Goal: Task Accomplishment & Management: Complete application form

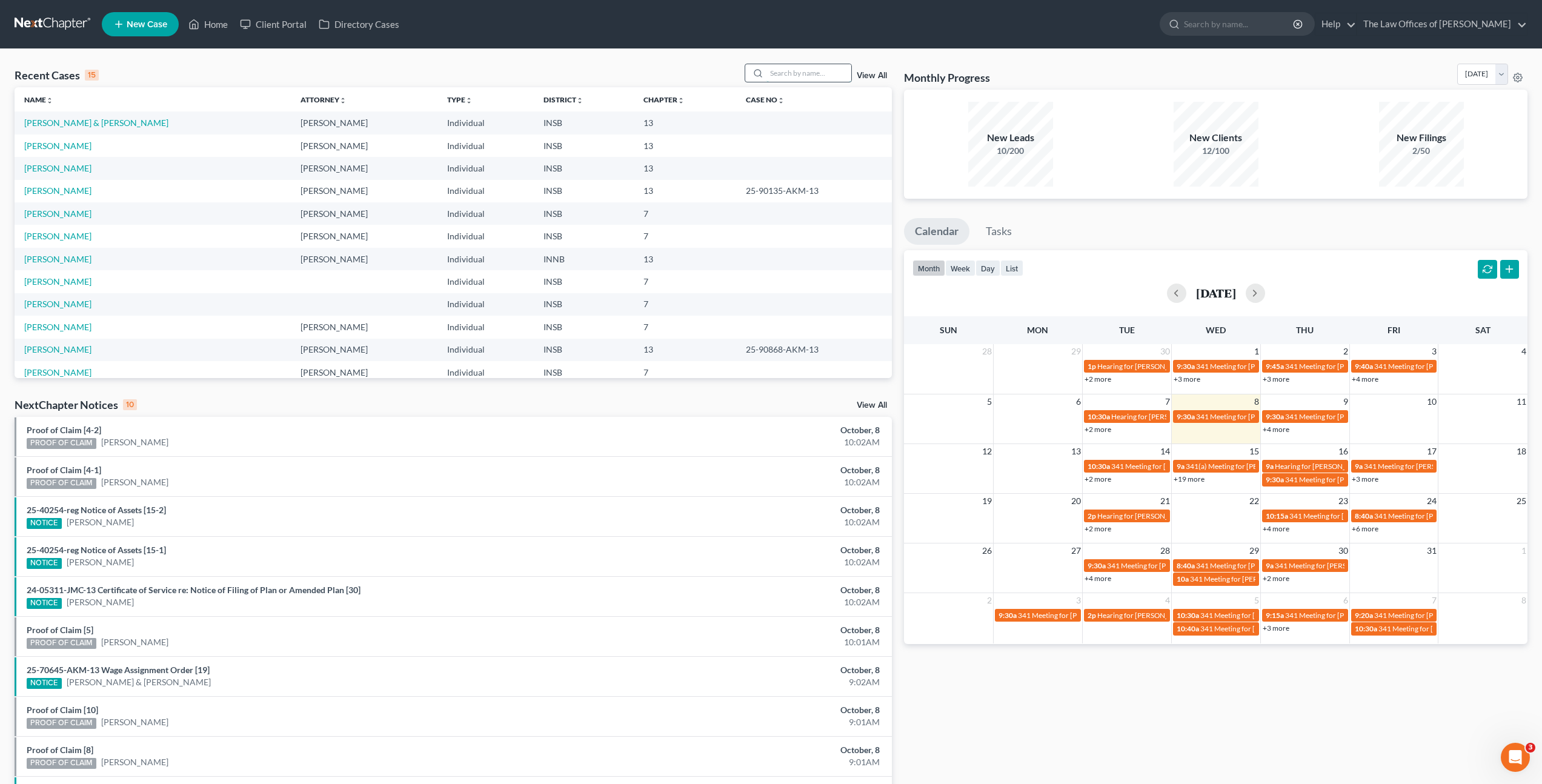
click at [769, 76] on input "search" at bounding box center [809, 73] width 85 height 17
click at [678, 60] on div "Recent Cases 15 View All Name unfold_more expand_more expand_less Attorney unfo…" at bounding box center [771, 449] width 1542 height 801
click at [77, 213] on link "[PERSON_NAME]" at bounding box center [58, 214] width 67 height 10
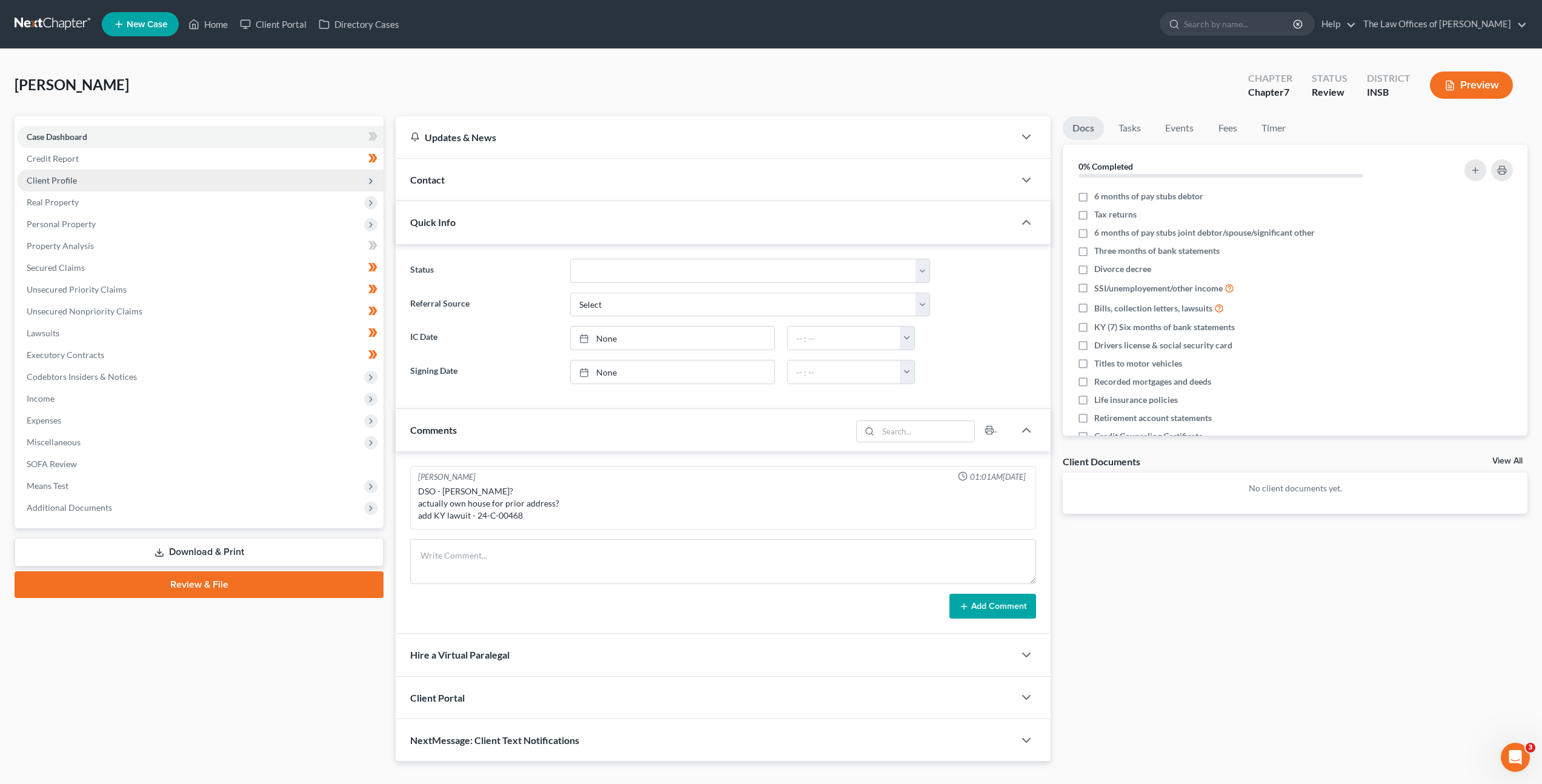
click at [195, 177] on span "Client Profile" at bounding box center [200, 181] width 366 height 22
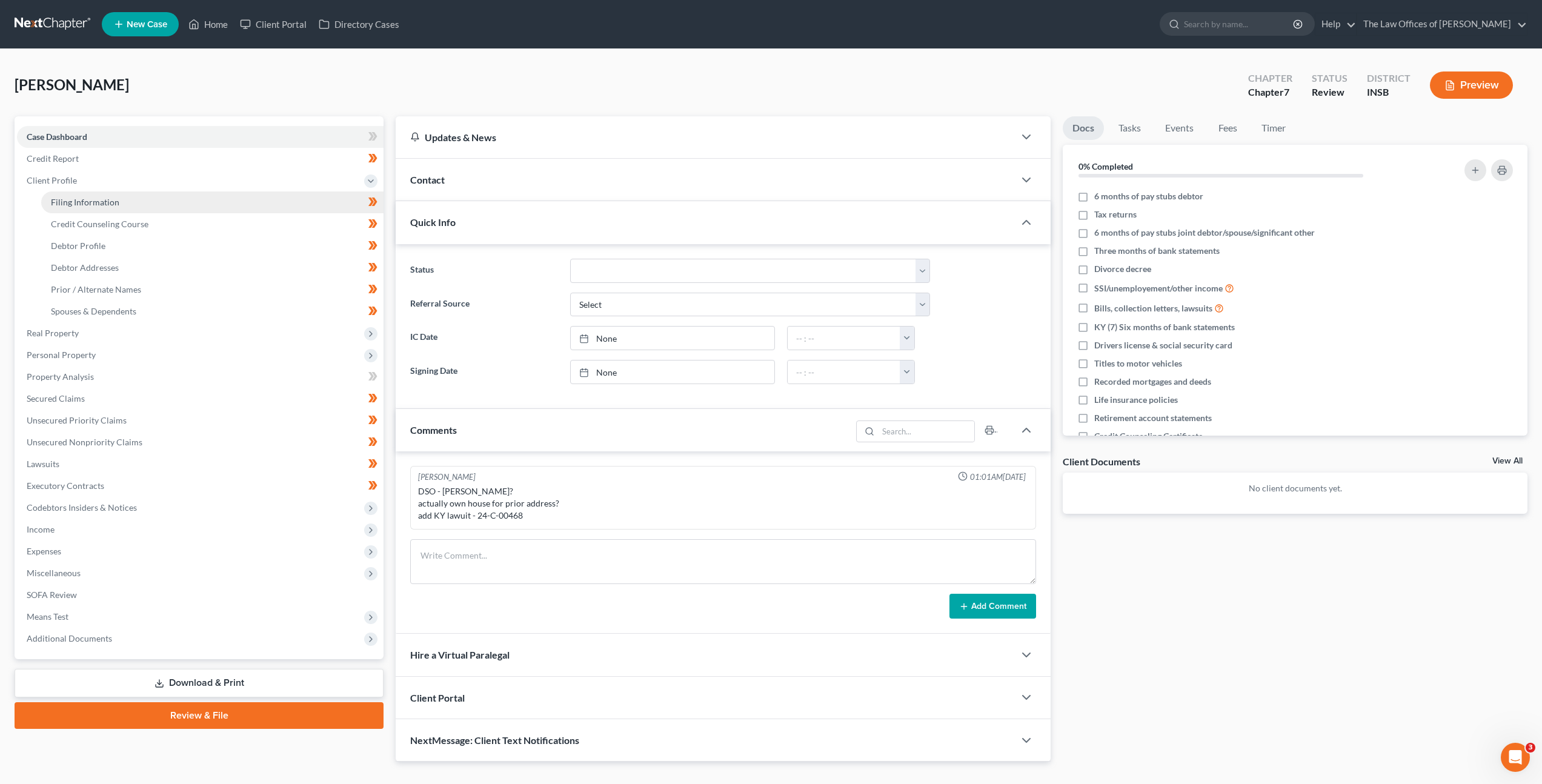
click at [207, 201] on link "Filing Information" at bounding box center [212, 202] width 343 height 22
select select "1"
select select "0"
select select "15"
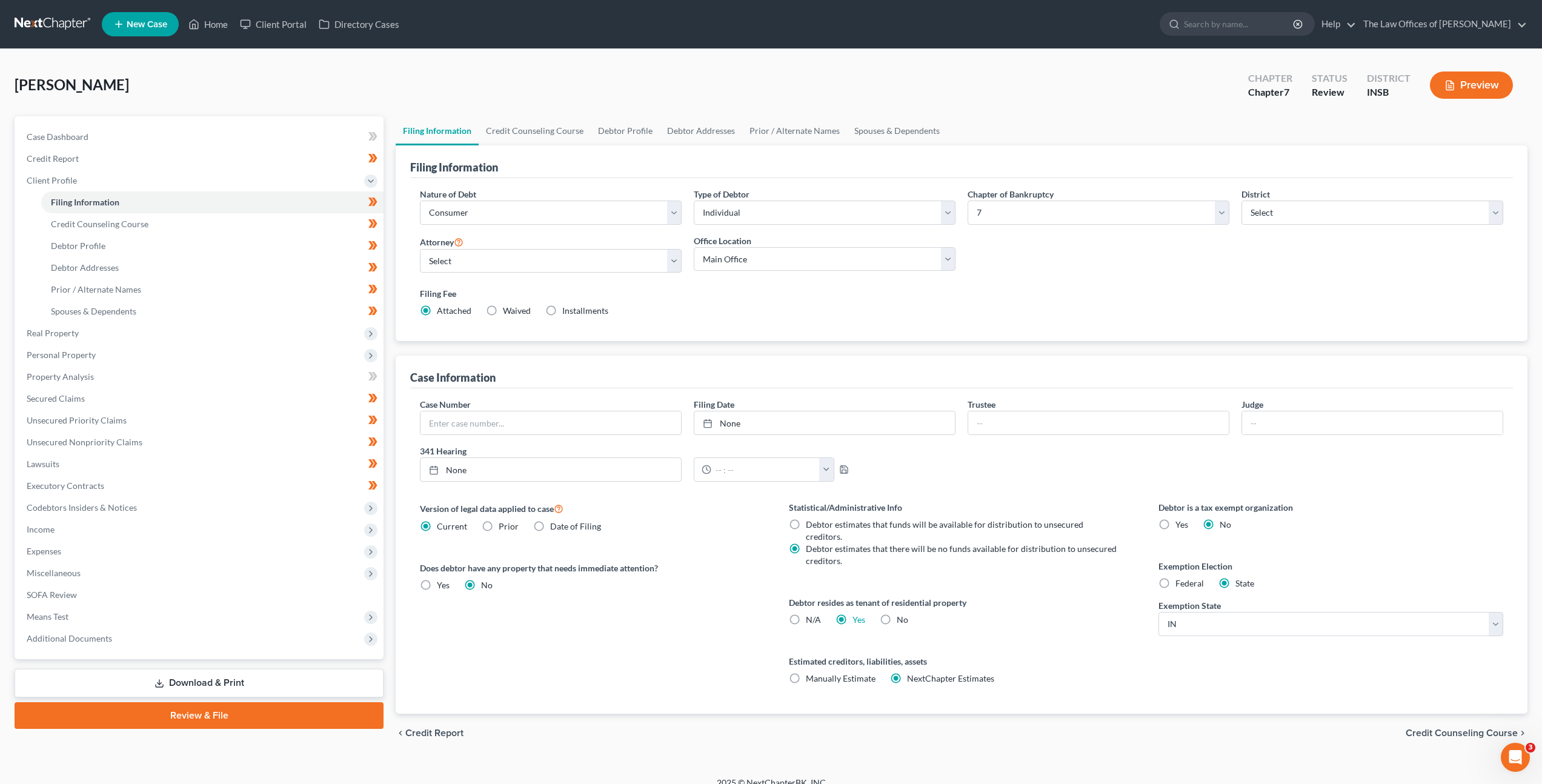
click at [788, 333] on div "Nature of Debt Select Business Consumer Other Nature of Business Select Clearin…" at bounding box center [961, 260] width 1102 height 164
click at [1039, 309] on div "Filing Fee Attached Waived Waived Installments Installments" at bounding box center [961, 302] width 1083 height 30
click at [926, 311] on div "Filing Fee Attached Waived Waived Installments Installments" at bounding box center [961, 302] width 1083 height 30
click at [153, 352] on span "Personal Property" at bounding box center [200, 355] width 366 height 22
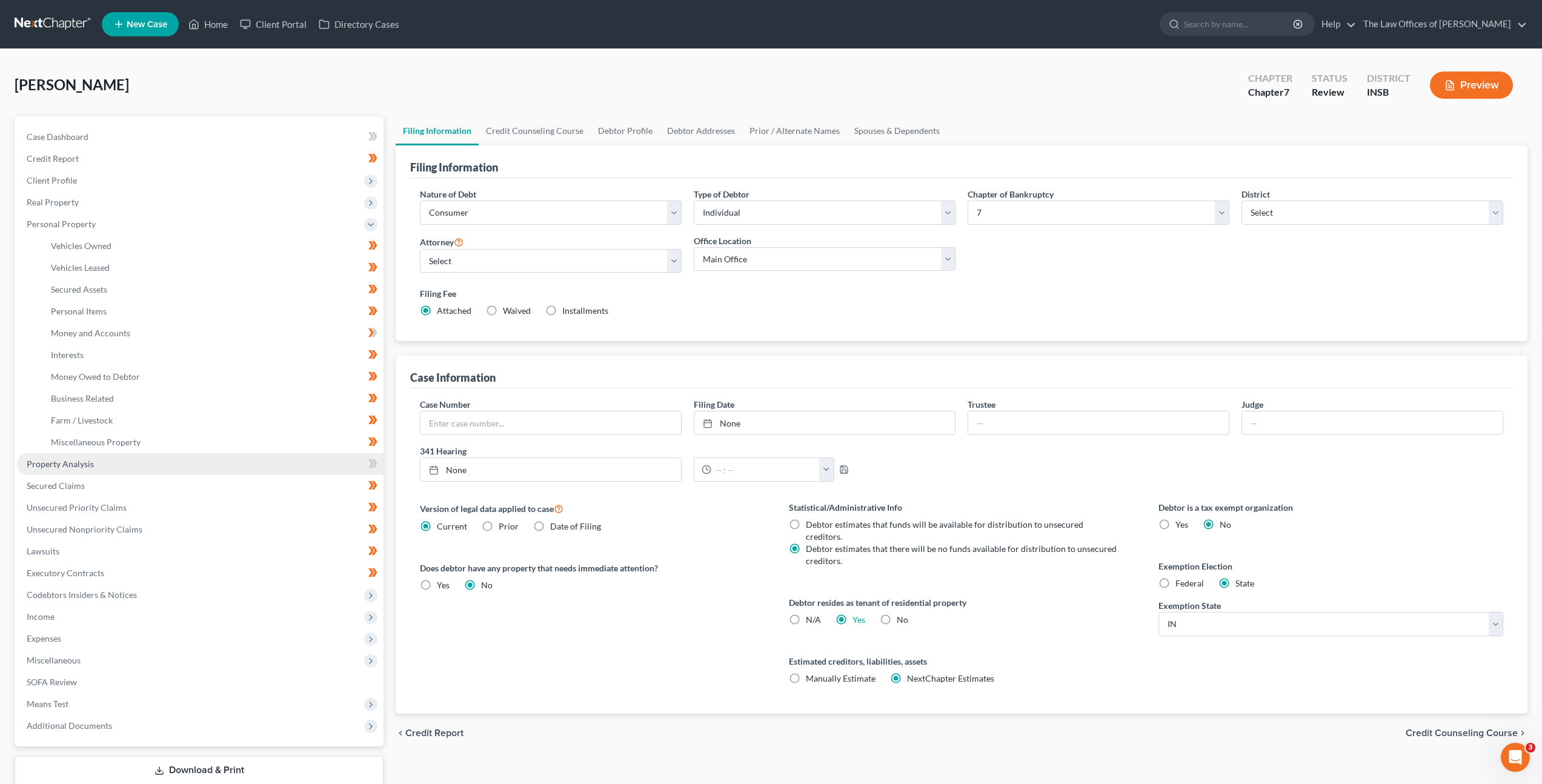
click at [132, 455] on link "Property Analysis" at bounding box center [200, 464] width 366 height 22
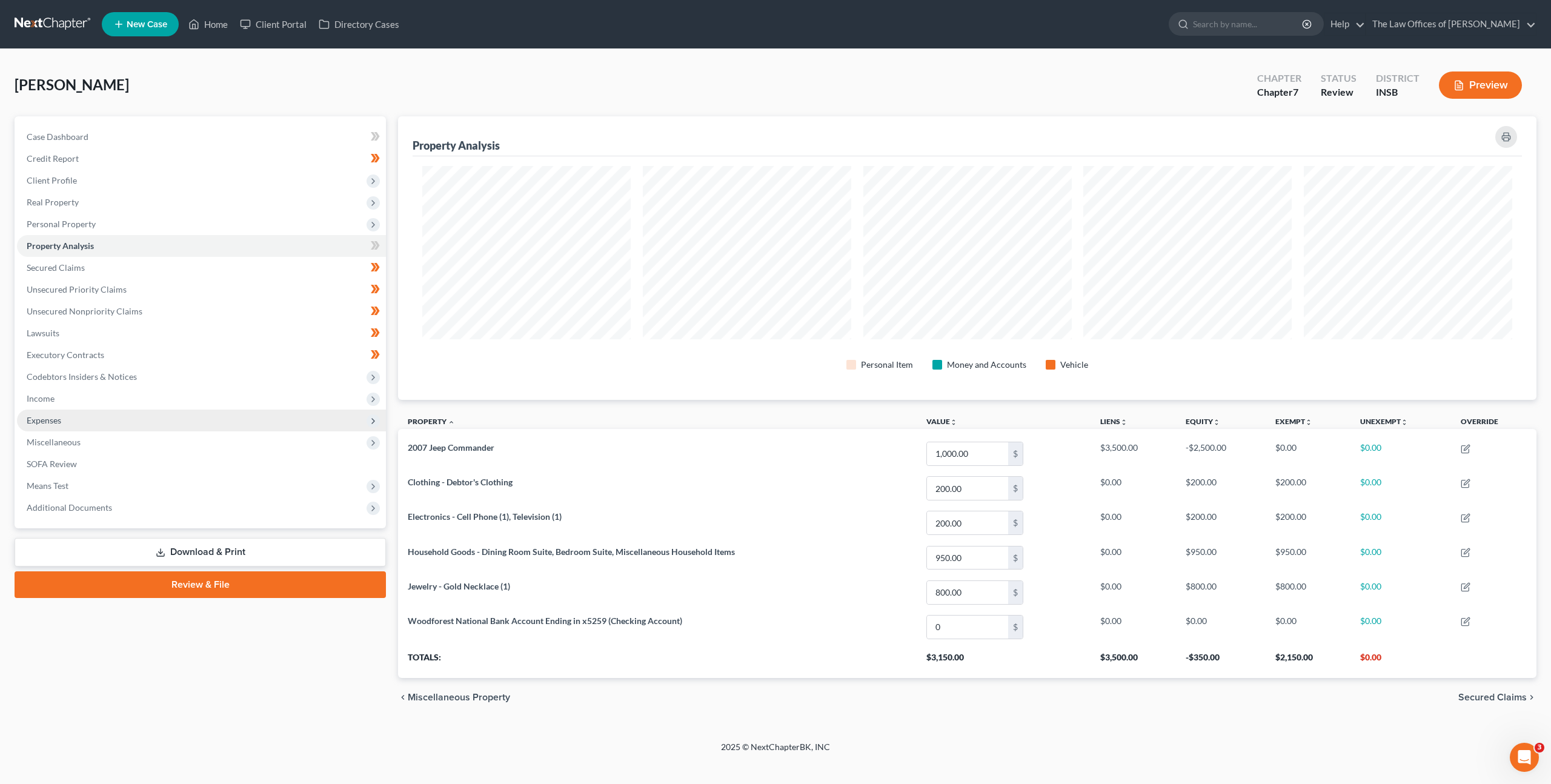
scroll to position [283, 1138]
click at [145, 262] on link "Secured Claims" at bounding box center [201, 268] width 369 height 22
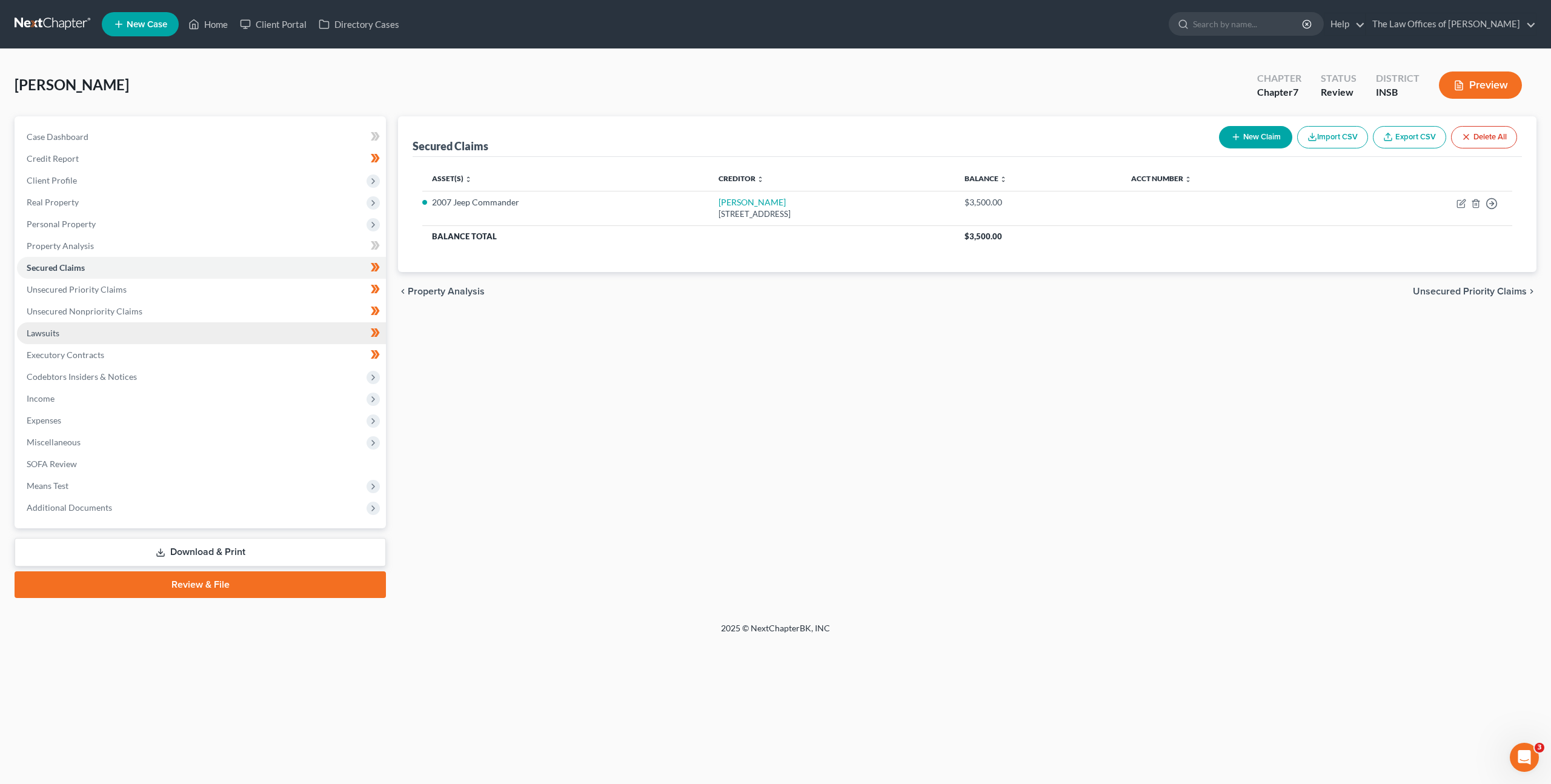
click at [147, 328] on link "Lawsuits" at bounding box center [201, 333] width 369 height 22
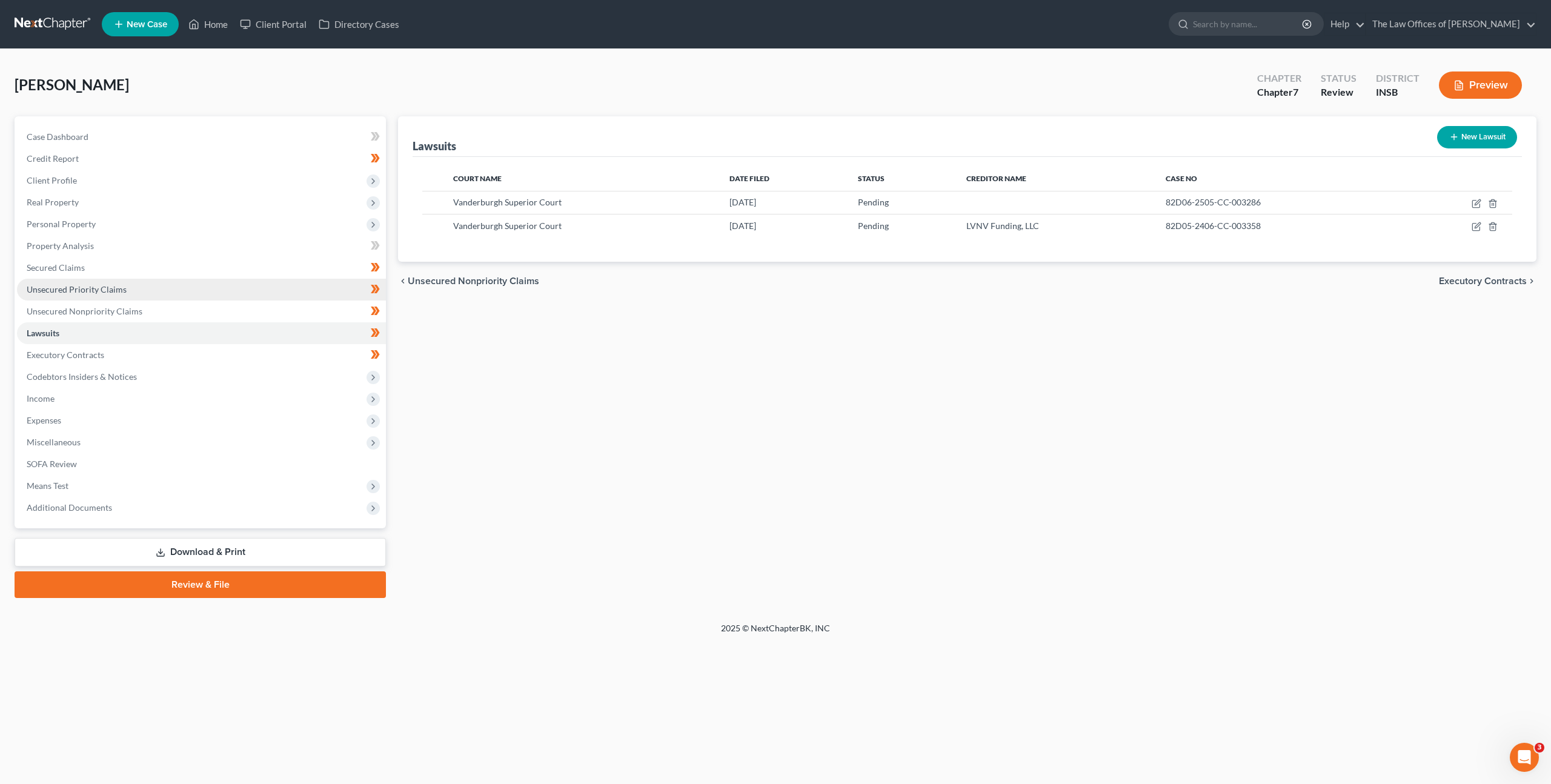
click at [138, 288] on link "Unsecured Priority Claims" at bounding box center [201, 290] width 369 height 22
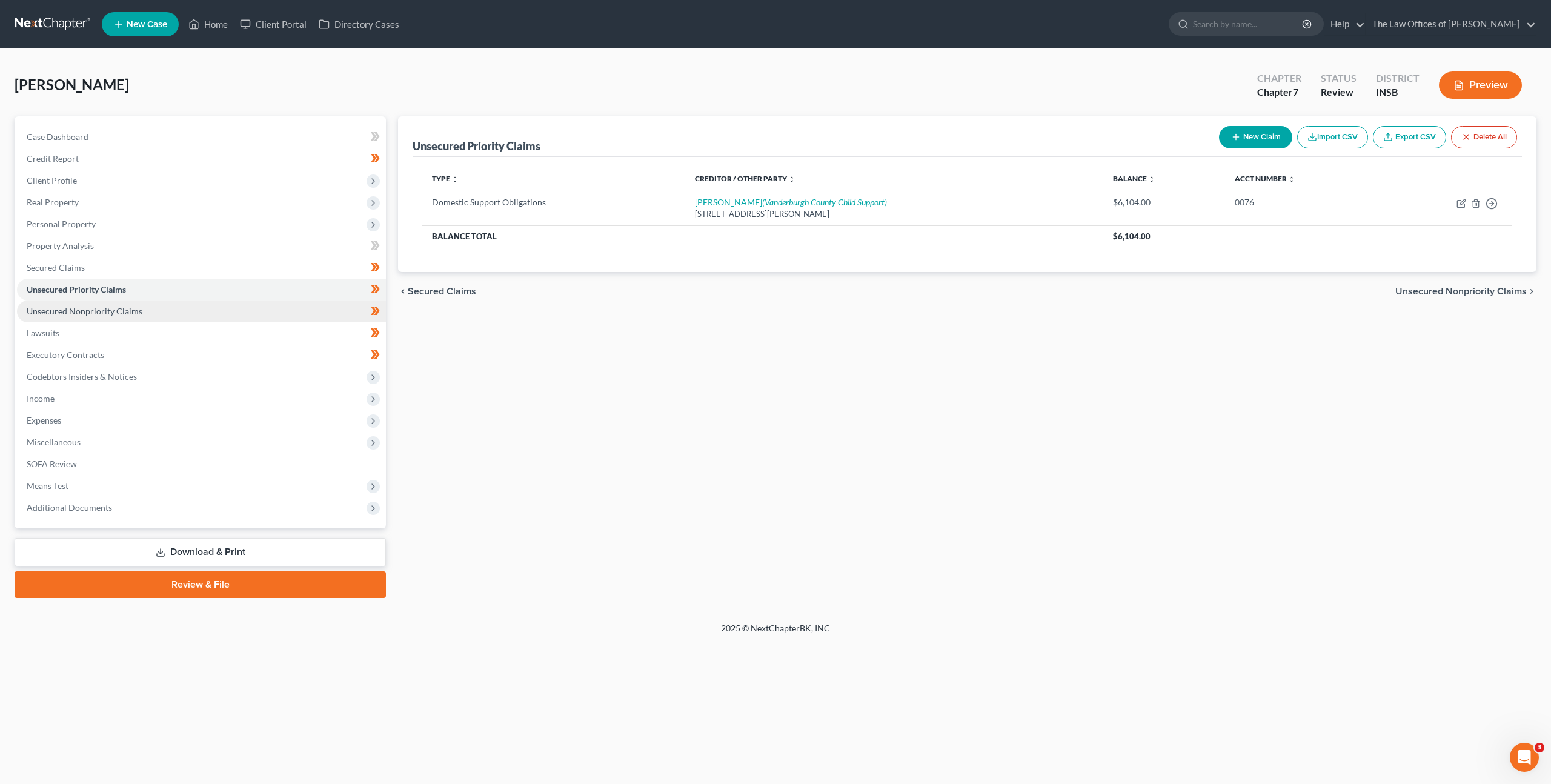
click at [144, 318] on link "Unsecured Nonpriority Claims" at bounding box center [201, 311] width 369 height 22
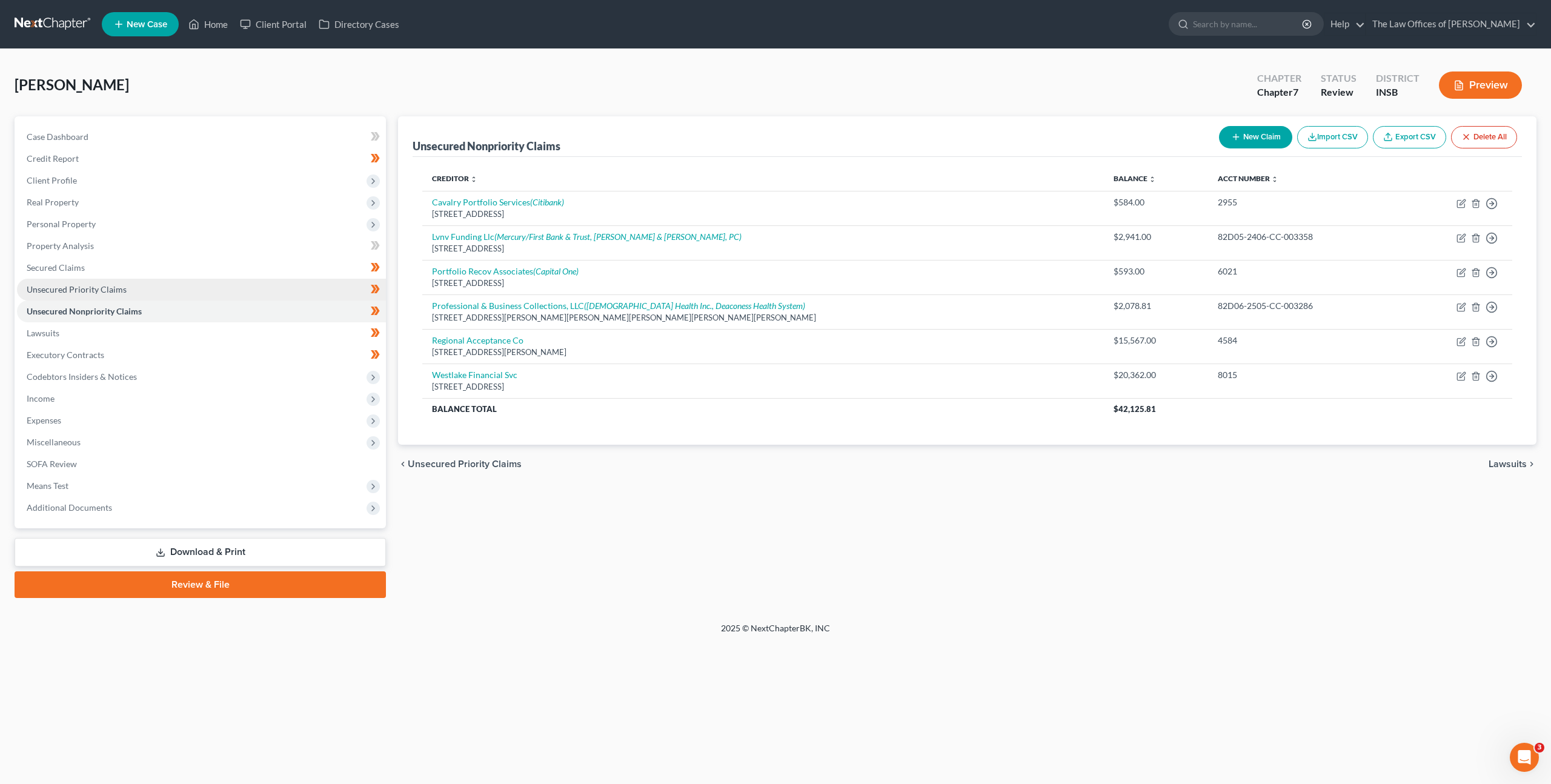
click at [152, 293] on link "Unsecured Priority Claims" at bounding box center [201, 290] width 369 height 22
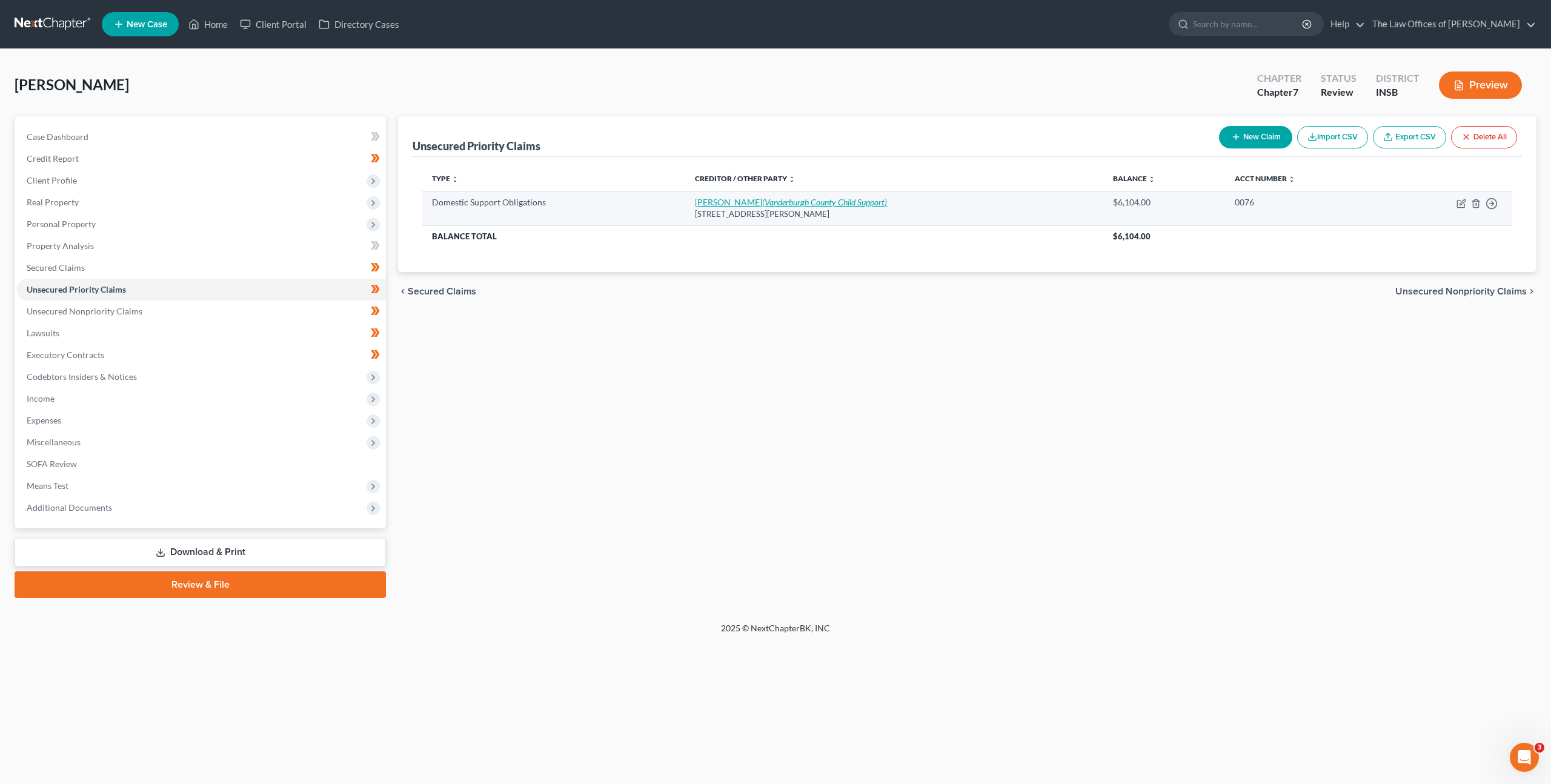
click at [809, 197] on icon "(Vanderburgh County Child Support)" at bounding box center [824, 202] width 125 height 10
select select "15"
select select "0"
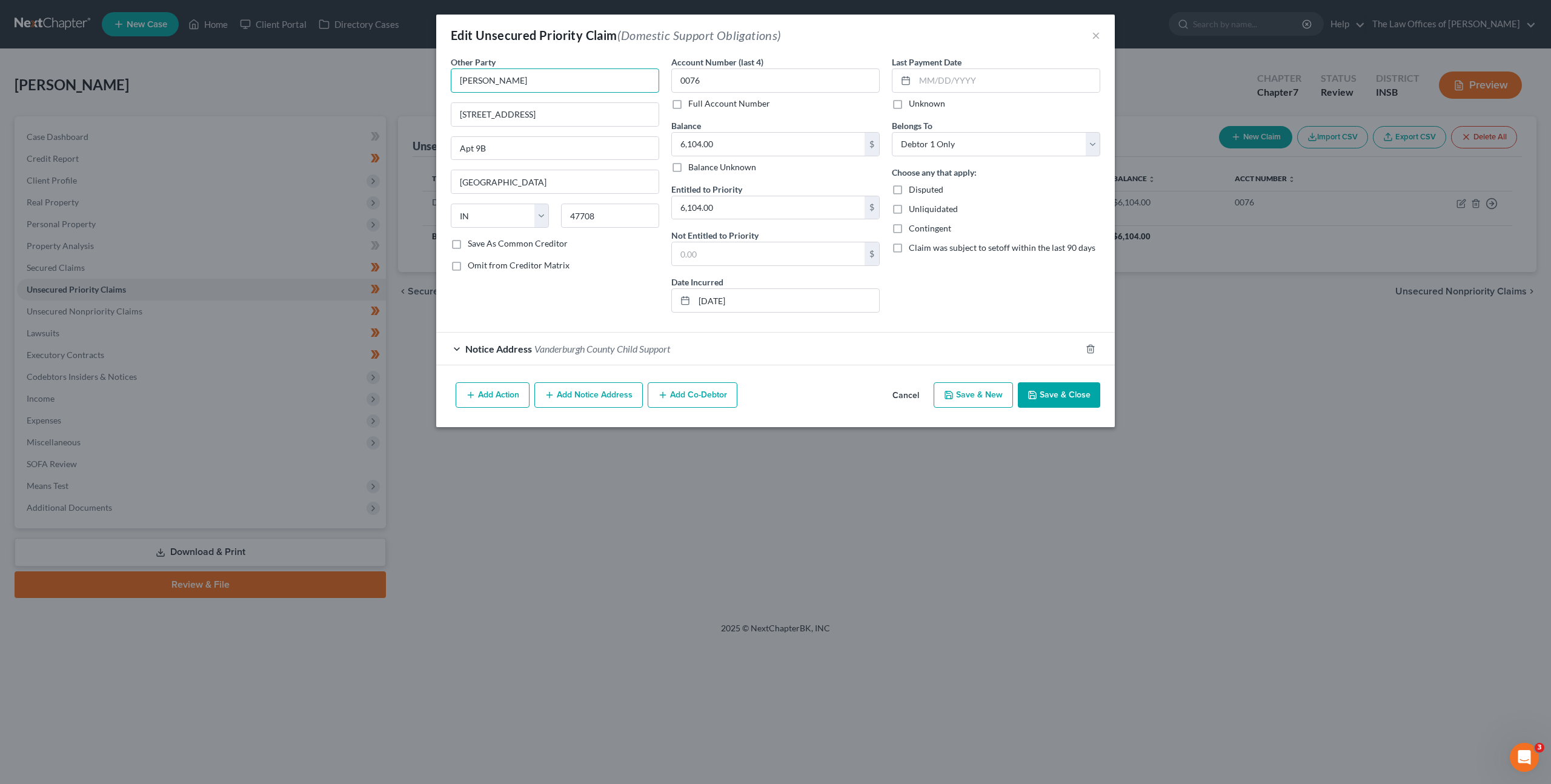
drag, startPoint x: 523, startPoint y: 80, endPoint x: 379, endPoint y: 72, distance: 144.2
click at [370, 69] on div "Edit Unsecured Priority Claim (Domestic Support Obligations) × Other Party * [P…" at bounding box center [776, 392] width 1551 height 784
type input "[PERSON_NAME]"
click at [561, 103] on input "[STREET_ADDRESS]" at bounding box center [556, 114] width 208 height 23
drag, startPoint x: 559, startPoint y: 108, endPoint x: 208, endPoint y: 89, distance: 351.5
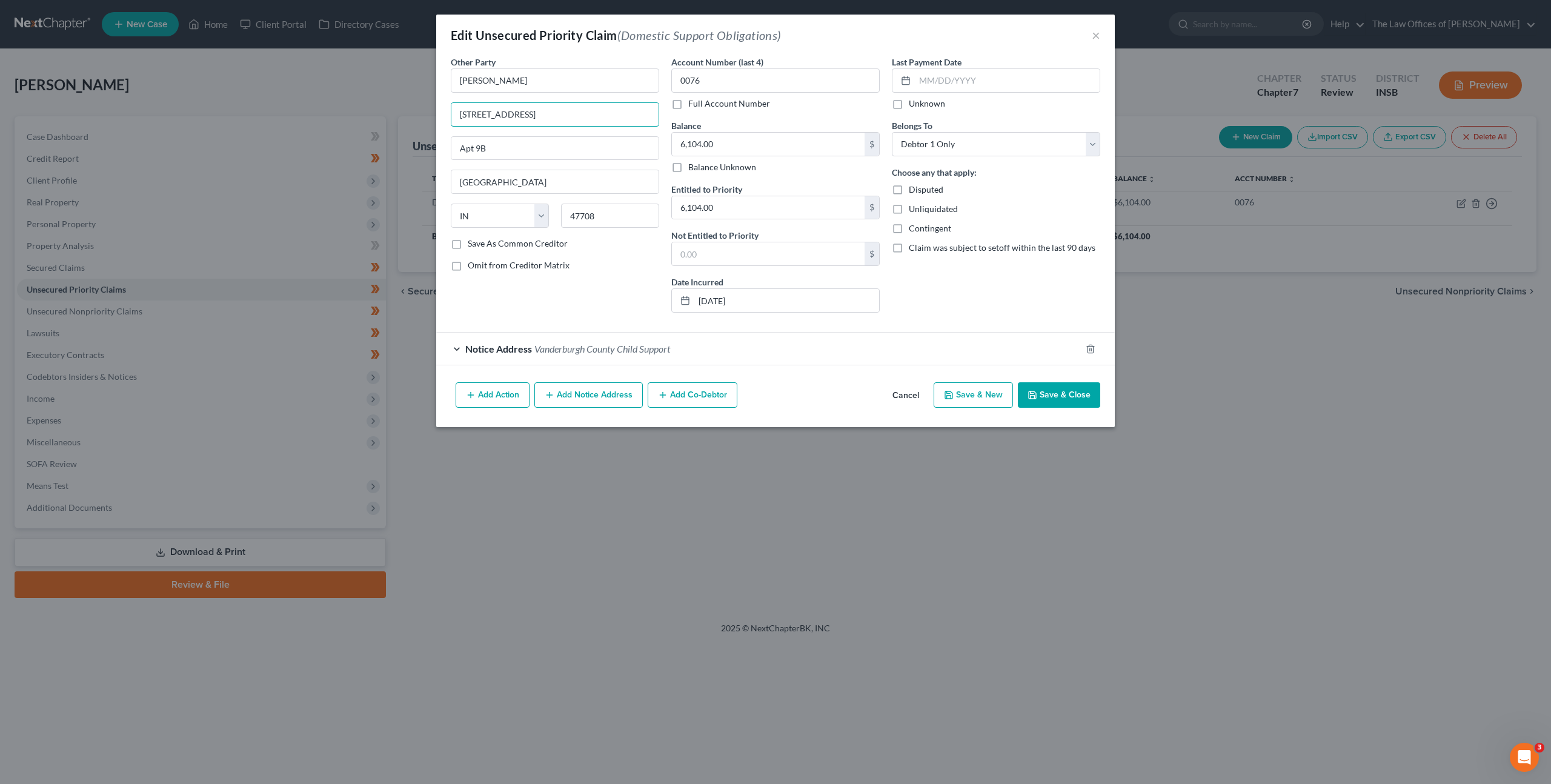
click at [221, 88] on div "Edit Unsecured Priority Claim (Domestic Support Obligations) × Other Party * [P…" at bounding box center [776, 392] width 1551 height 784
click at [606, 290] on div "Other Party * [PERSON_NAME] [STREET_ADDRESS] [GEOGRAPHIC_DATA] [US_STATE] AK [G…" at bounding box center [555, 189] width 221 height 267
click at [599, 289] on div "Other Party * [PERSON_NAME] [STREET_ADDRESS] [GEOGRAPHIC_DATA] [US_STATE] AK [G…" at bounding box center [555, 189] width 221 height 267
drag, startPoint x: 571, startPoint y: 115, endPoint x: 338, endPoint y: 102, distance: 233.4
click at [337, 102] on div "Edit Unsecured Priority Claim (Domestic Support Obligations) × Other Party * [P…" at bounding box center [776, 392] width 1551 height 784
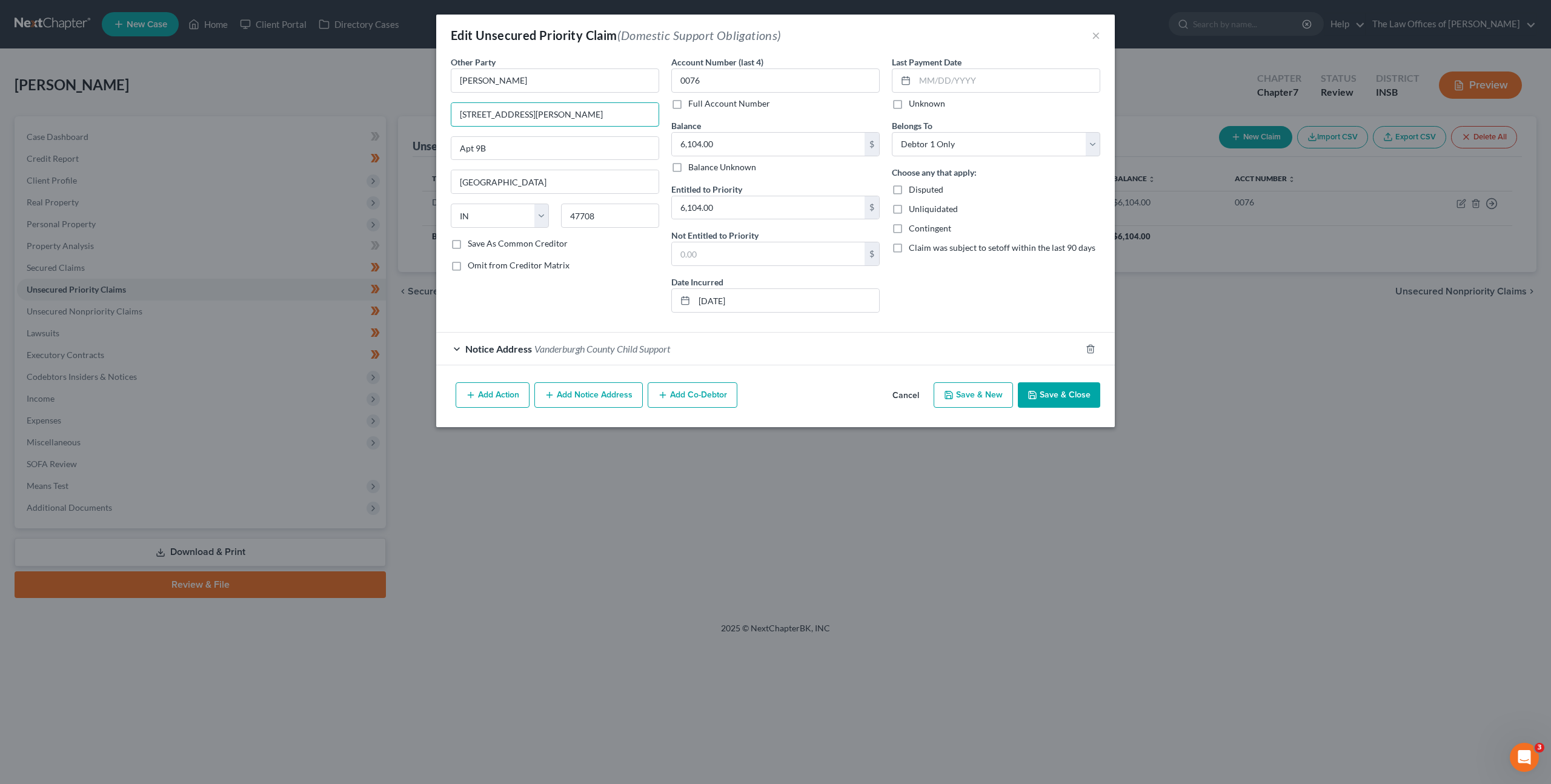
type input "[STREET_ADDRESS][PERSON_NAME]"
type input "47713"
drag, startPoint x: 614, startPoint y: 303, endPoint x: 753, endPoint y: 209, distance: 167.8
click at [617, 303] on div "Other Party * [PERSON_NAME] 711 [PERSON_NAME] Evansville State [US_STATE] AK [G…" at bounding box center [555, 189] width 221 height 267
click at [1036, 396] on icon "button" at bounding box center [1032, 394] width 10 height 10
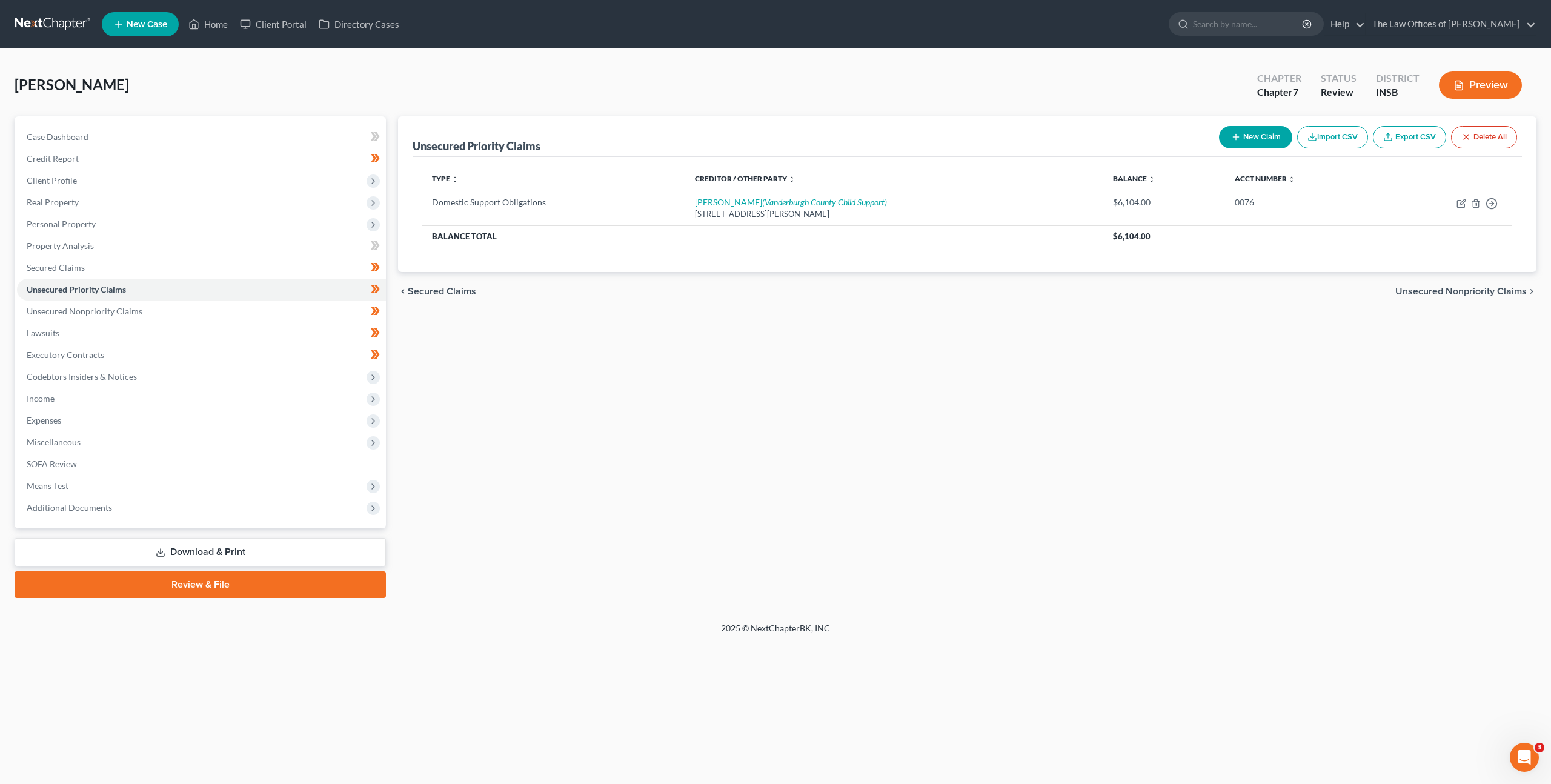
click at [653, 352] on div "Unsecured Priority Claims New Claim Import CSV Export CSV Delete All Type expan…" at bounding box center [967, 357] width 1151 height 481
click at [745, 489] on div "Unsecured Priority Claims New Claim Import CSV Export CSV Delete All Type expan…" at bounding box center [967, 357] width 1151 height 481
click at [158, 331] on link "Lawsuits" at bounding box center [201, 333] width 369 height 22
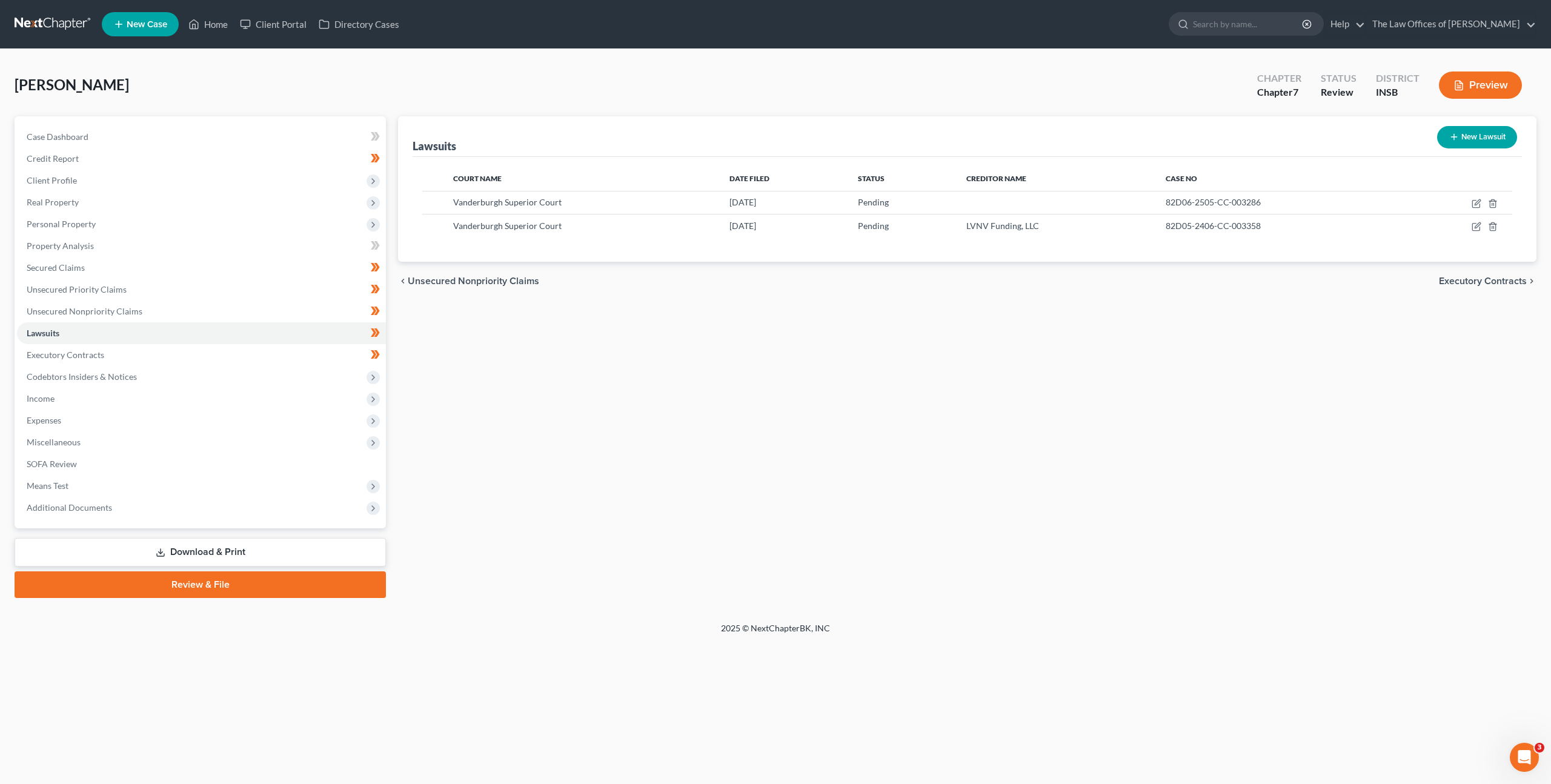
click at [1468, 138] on button "New Lawsuit" at bounding box center [1478, 137] width 80 height 23
select select "0"
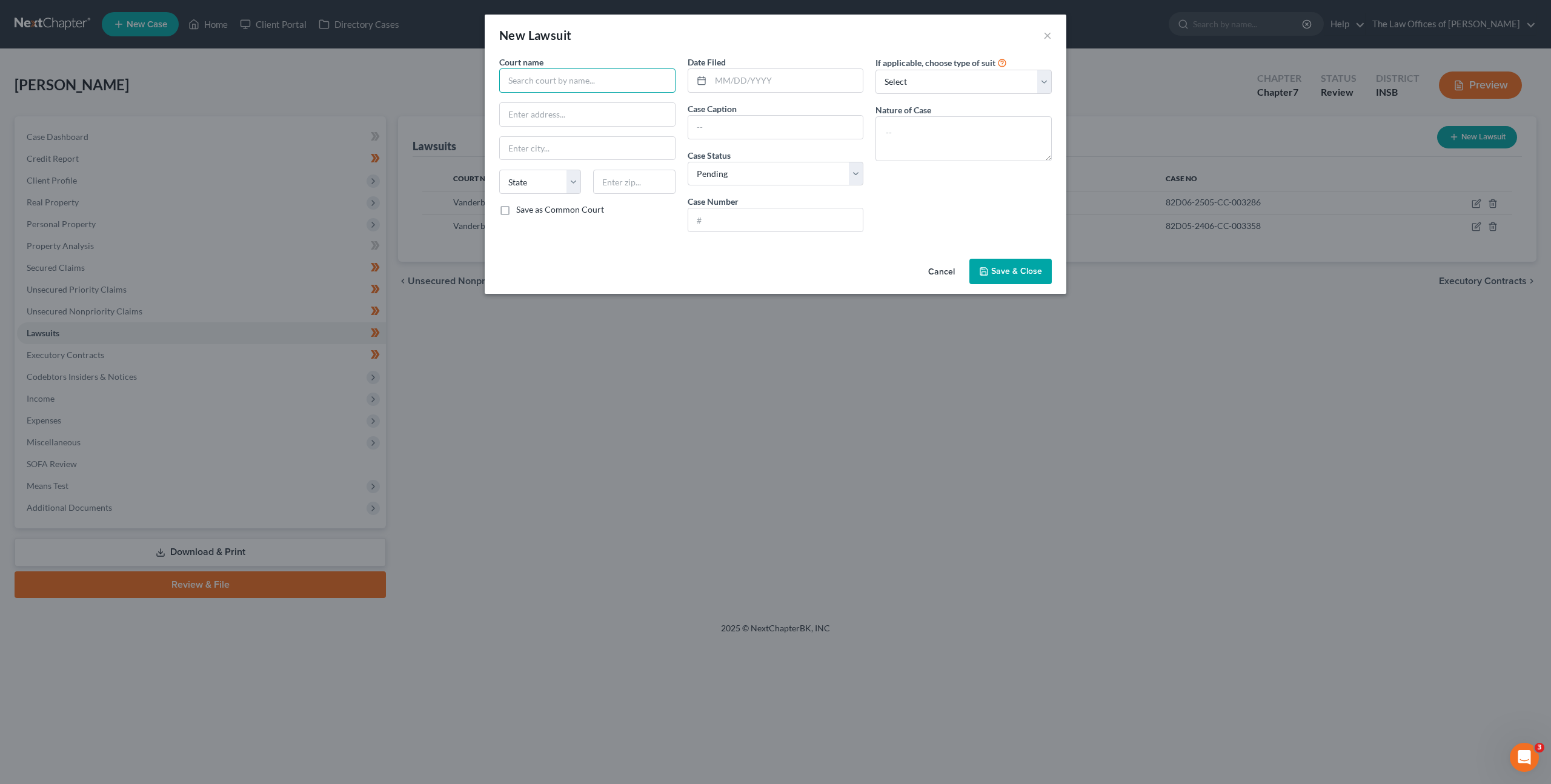
click at [512, 82] on input "text" at bounding box center [587, 81] width 176 height 24
click at [528, 78] on input "text" at bounding box center [587, 81] width 176 height 24
click at [599, 75] on input "text" at bounding box center [587, 81] width 176 height 24
click at [591, 102] on div "[PERSON_NAME] District Court" at bounding box center [572, 102] width 126 height 12
type input "[PERSON_NAME] District Court"
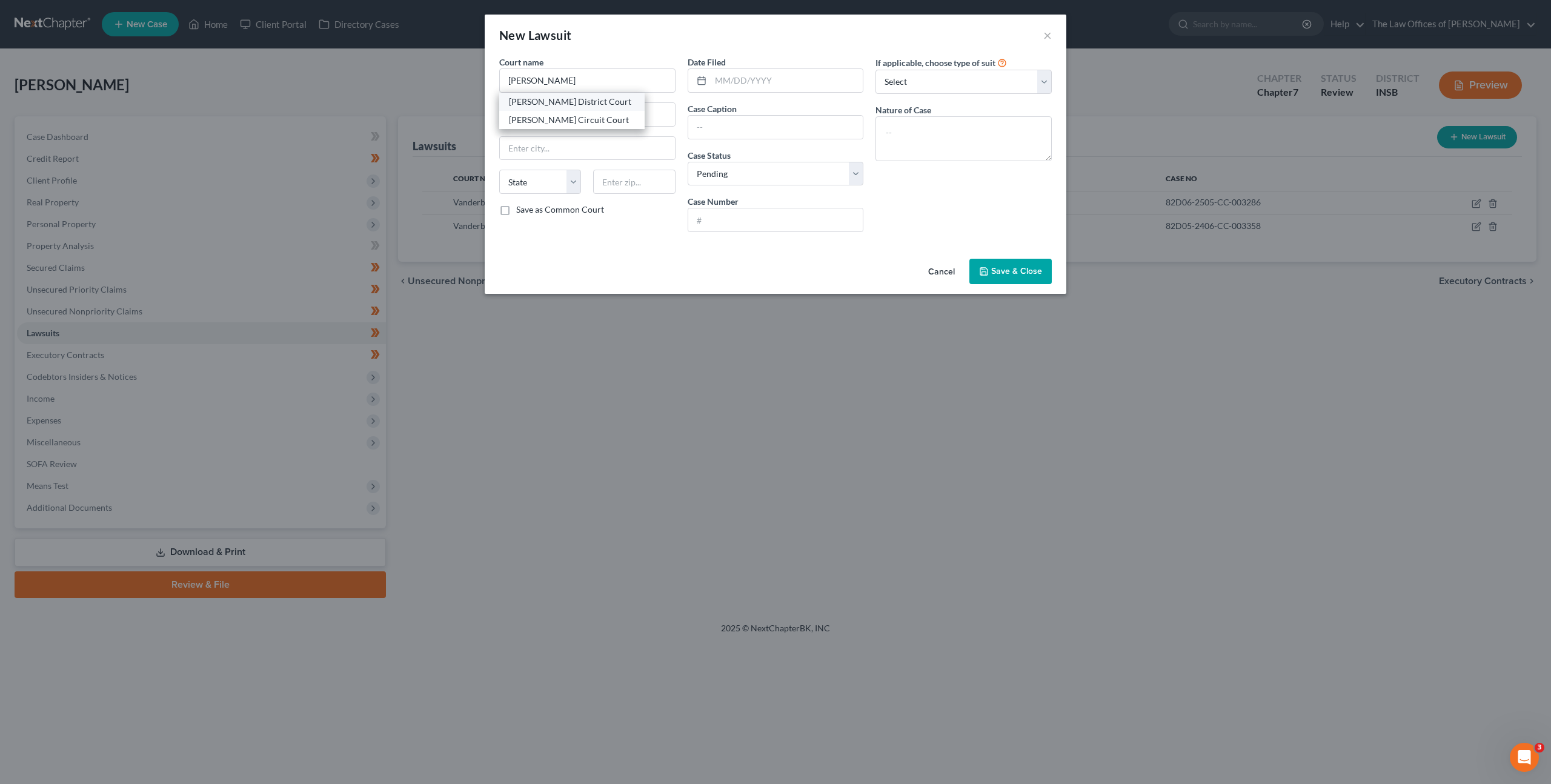
type input "[STREET_ADDRESS]"
type input "[PERSON_NAME]"
select select "18"
type input "42420"
click at [775, 79] on input "text" at bounding box center [787, 80] width 153 height 23
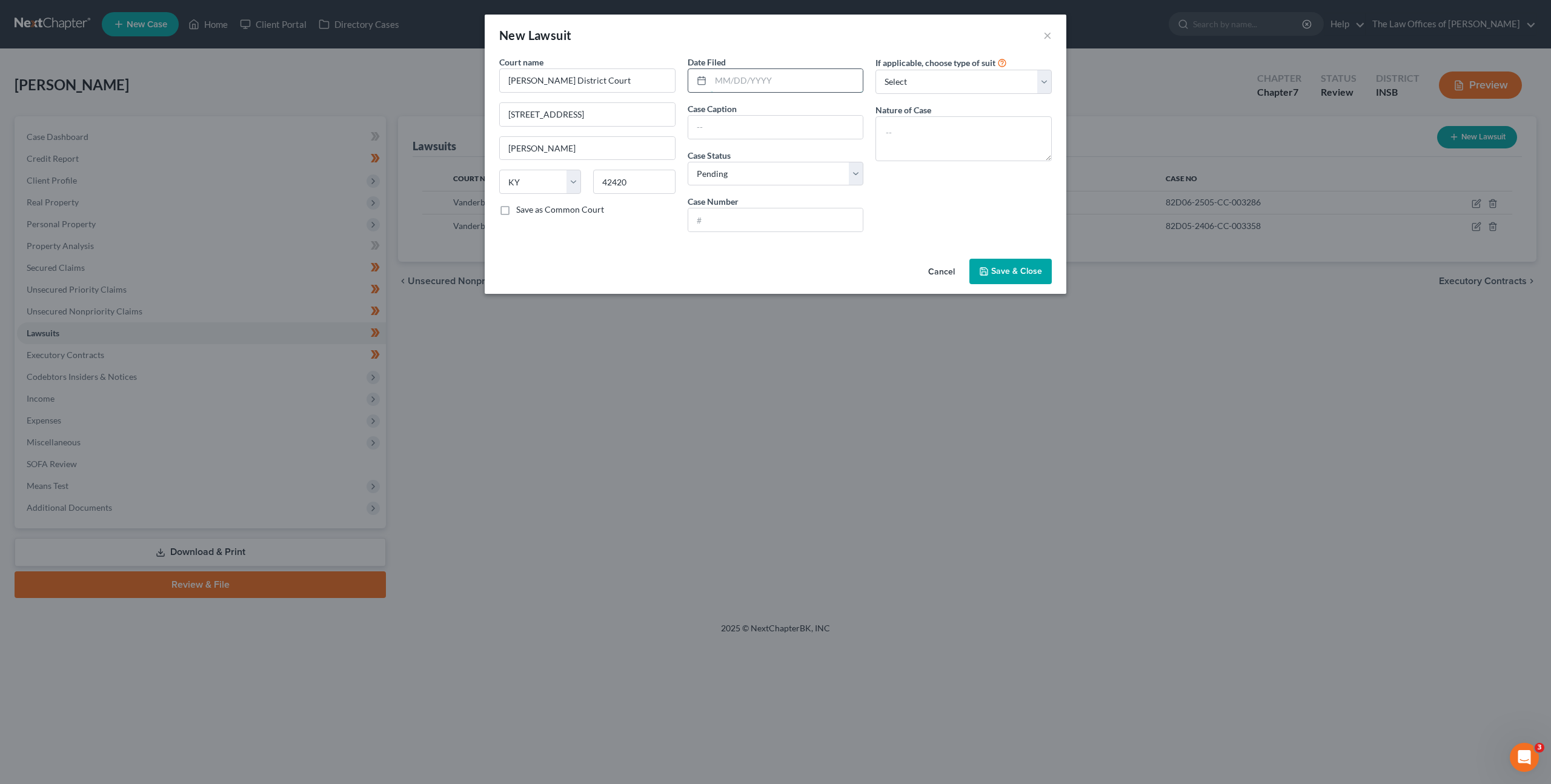
click at [740, 76] on input "text" at bounding box center [787, 80] width 153 height 23
type input "[DATE]"
drag, startPoint x: 723, startPoint y: 118, endPoint x: 735, endPoint y: 116, distance: 12.2
click at [723, 118] on input "text" at bounding box center [776, 127] width 175 height 23
paste input "PROFESSIONAL & BUSINESS COLLECTIONS, LLC VS. [PERSON_NAME]"
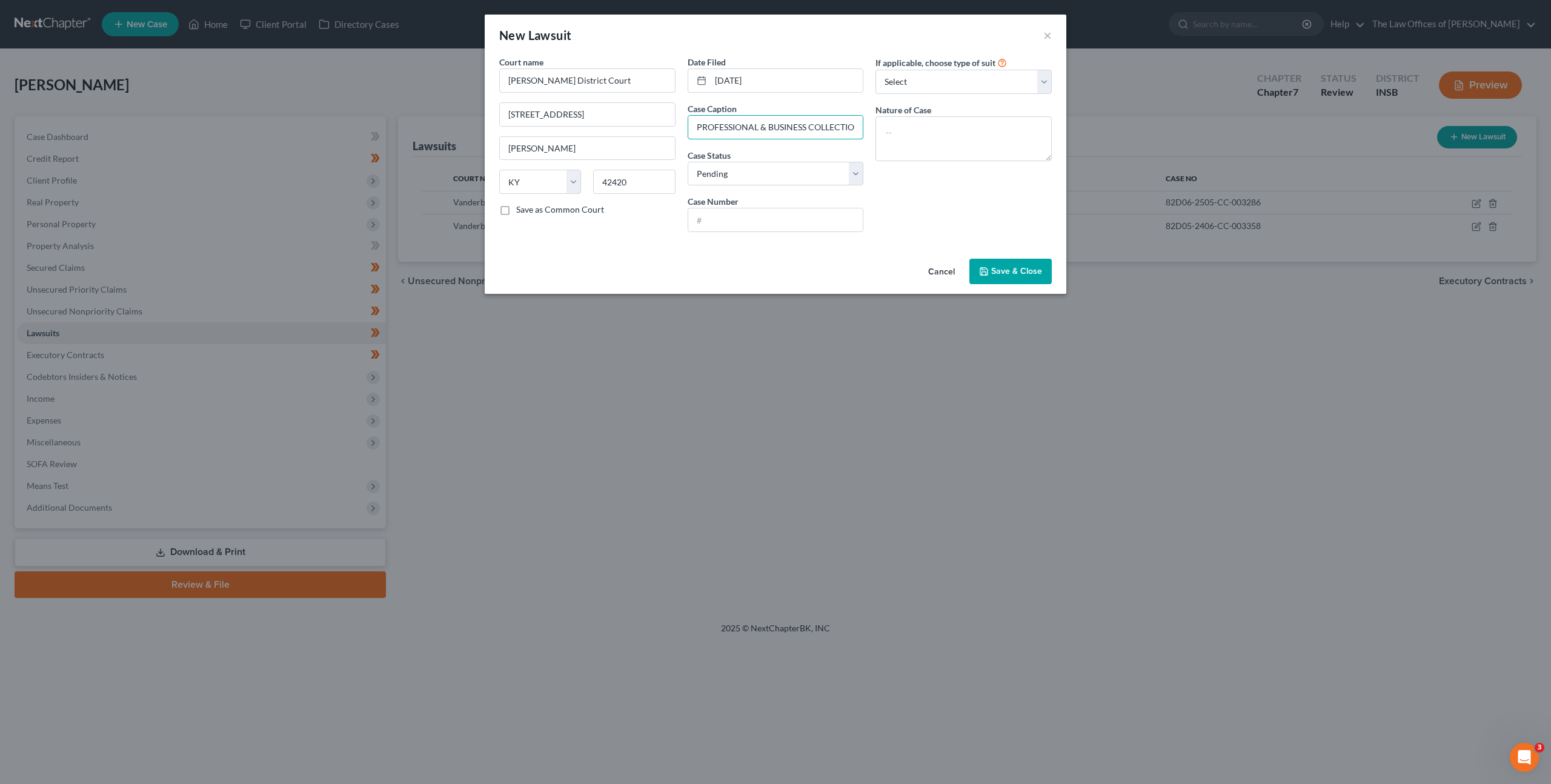
scroll to position [0, 116]
type input "PROFESSIONAL & BUSINESS COLLECTIONS, LLC VS. [PERSON_NAME]"
click at [722, 222] on input "text" at bounding box center [776, 220] width 175 height 23
click at [763, 230] on input "text" at bounding box center [776, 220] width 175 height 23
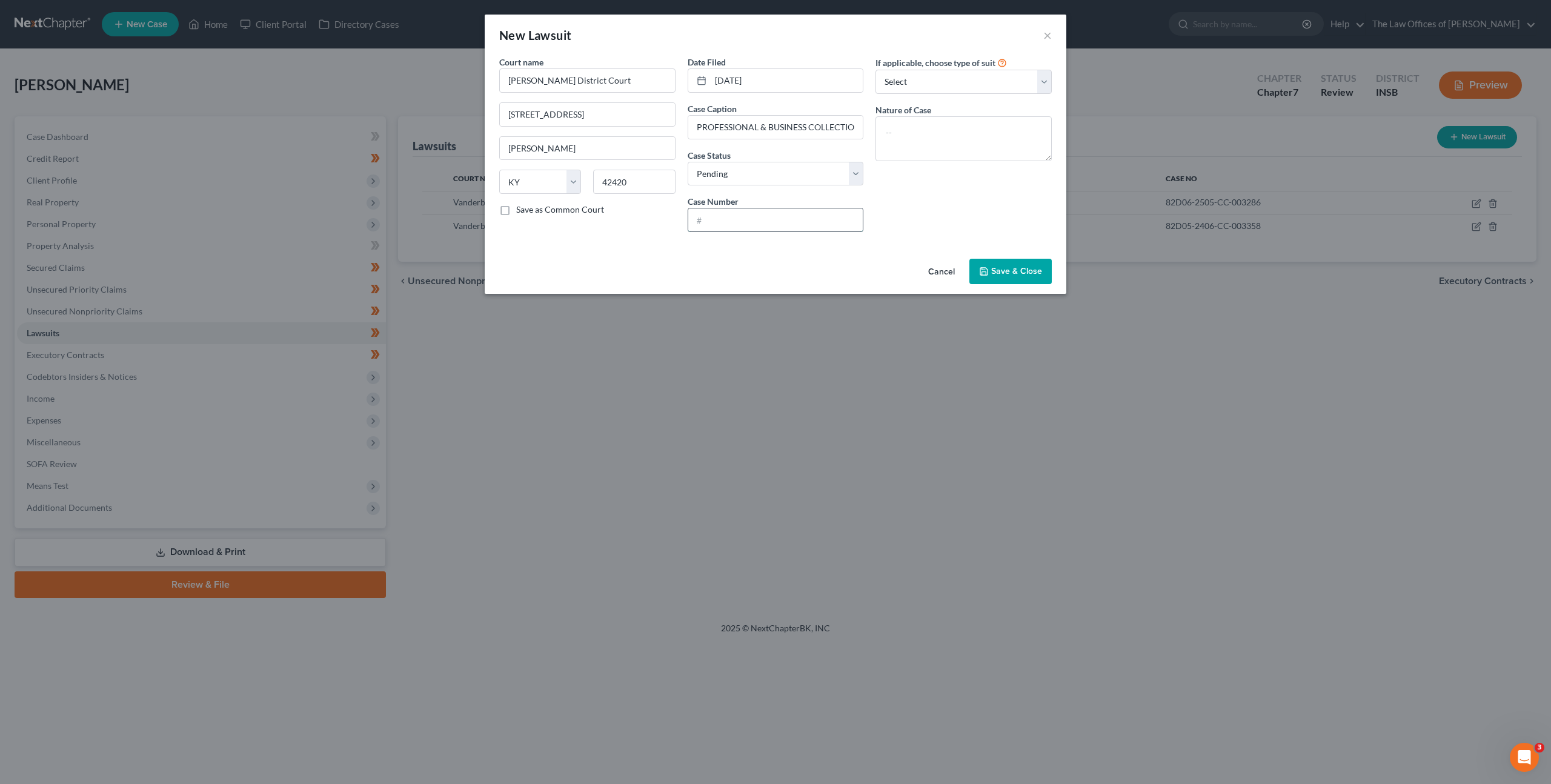
paste input "24-C-00468"
type input "24-C-00468"
click at [914, 140] on textarea at bounding box center [964, 138] width 176 height 44
type textarea "Debt Collection"
click at [994, 271] on span "Save & Close" at bounding box center [1017, 271] width 51 height 10
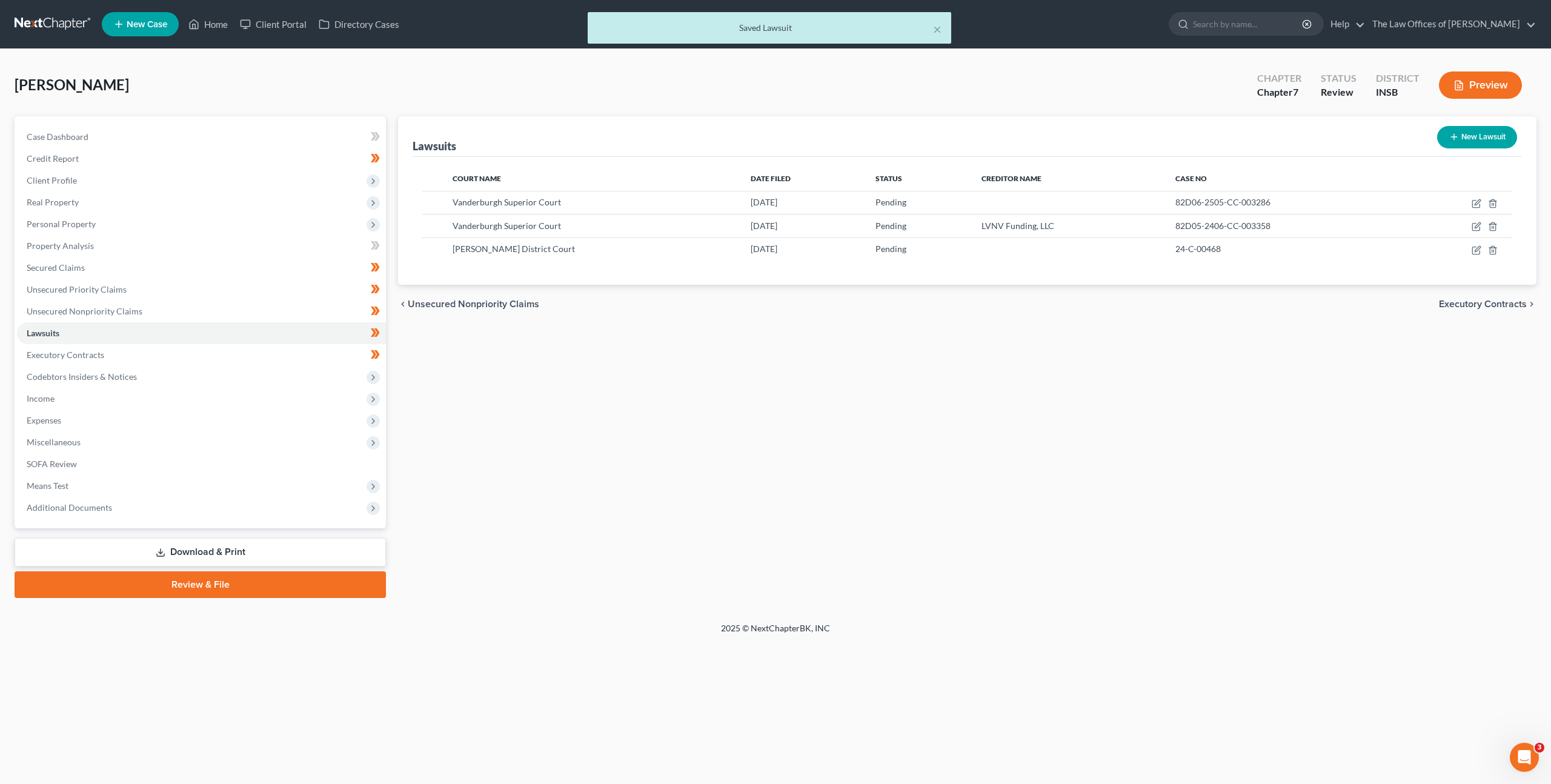
click at [913, 390] on div "Lawsuits New Lawsuit Court Name Date Filed Status Creditor Name Case No Vanderb…" at bounding box center [967, 357] width 1151 height 481
click at [289, 310] on link "Unsecured Nonpriority Claims" at bounding box center [201, 311] width 369 height 22
